Goal: Transaction & Acquisition: Purchase product/service

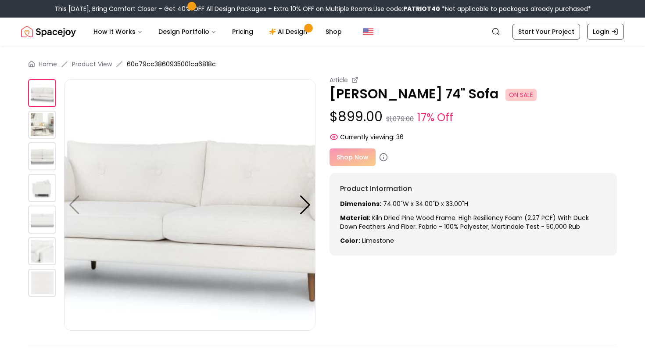
click at [42, 157] on img at bounding box center [42, 156] width 28 height 28
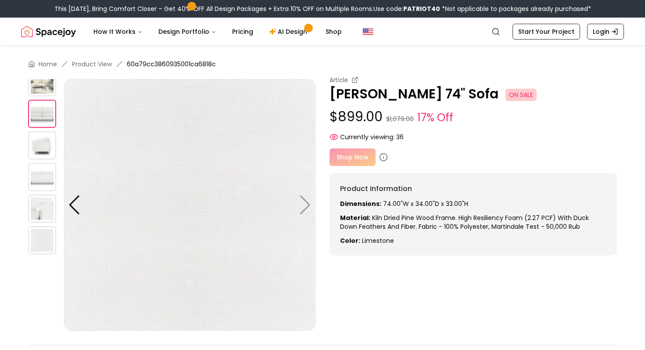
click at [38, 140] on img at bounding box center [42, 145] width 28 height 28
click at [44, 177] on img at bounding box center [42, 177] width 28 height 28
click at [75, 210] on div at bounding box center [75, 204] width 12 height 19
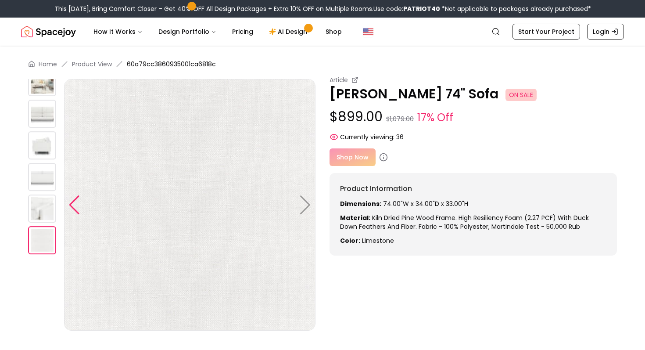
click at [75, 210] on div at bounding box center [75, 204] width 12 height 19
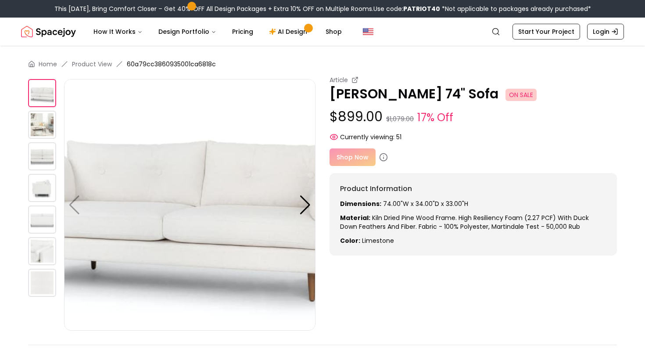
click at [133, 154] on img at bounding box center [190, 205] width 252 height 252
click at [310, 203] on div at bounding box center [305, 204] width 12 height 19
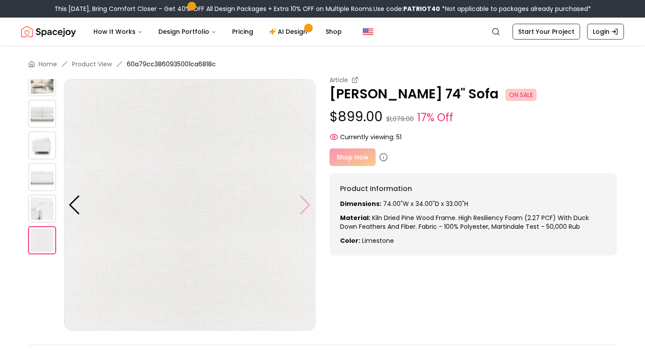
click at [310, 203] on img at bounding box center [190, 205] width 252 height 252
click at [353, 80] on icon at bounding box center [355, 79] width 7 height 7
click at [385, 88] on p "Anton Limestone 74" Sofa ON SALE" at bounding box center [474, 94] width 288 height 16
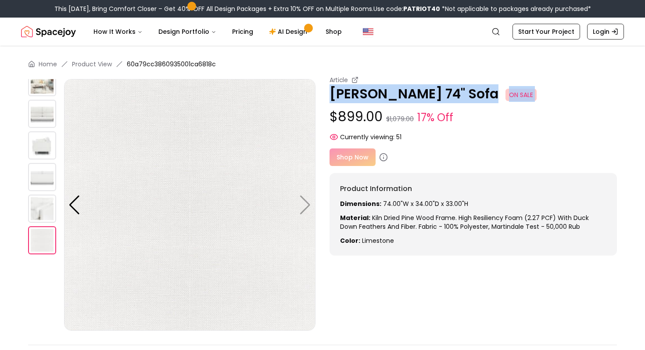
click at [385, 88] on p "Anton Limestone 74" Sofa ON SALE" at bounding box center [474, 94] width 288 height 16
copy p "Anton Limestone 74" Sofa ON SALE"
